Goal: Task Accomplishment & Management: Use online tool/utility

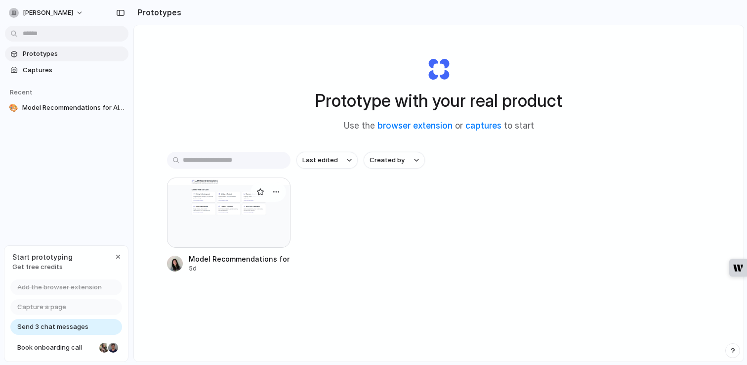
click at [230, 216] on div at bounding box center [229, 212] width 124 height 70
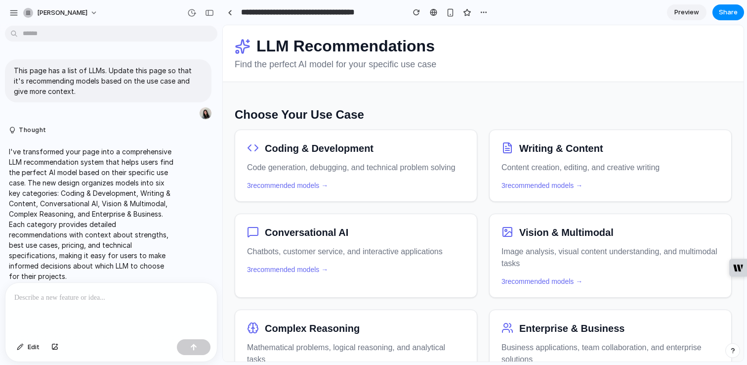
scroll to position [13, 0]
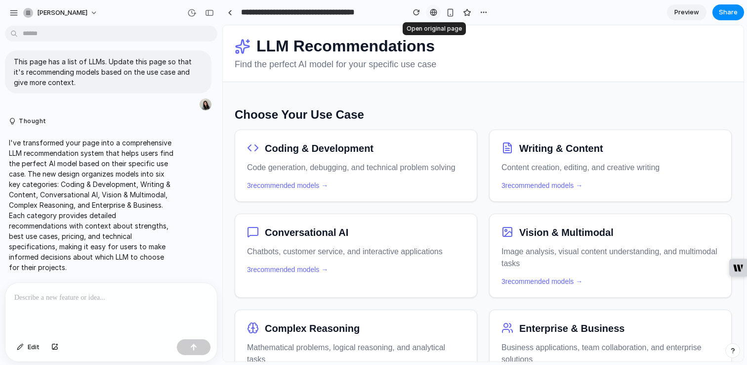
click at [436, 12] on div at bounding box center [433, 12] width 7 height 8
